Goal: Information Seeking & Learning: Learn about a topic

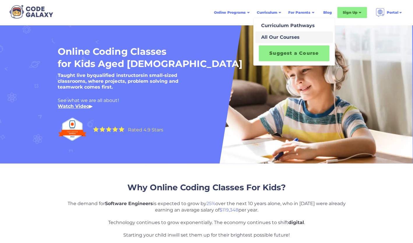
click at [275, 35] on div "All Our Courses" at bounding box center [279, 37] width 41 height 7
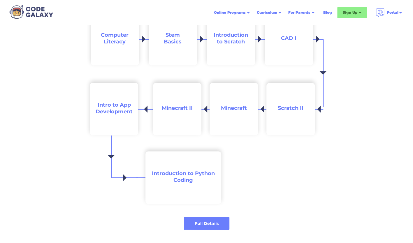
scroll to position [607, 0]
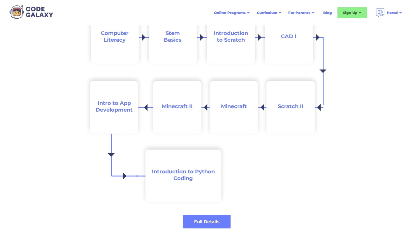
click at [215, 223] on div "Full Details" at bounding box center [207, 222] width 48 height 6
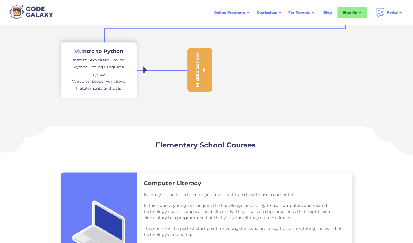
scroll to position [277, 0]
